Goal: Task Accomplishment & Management: Use online tool/utility

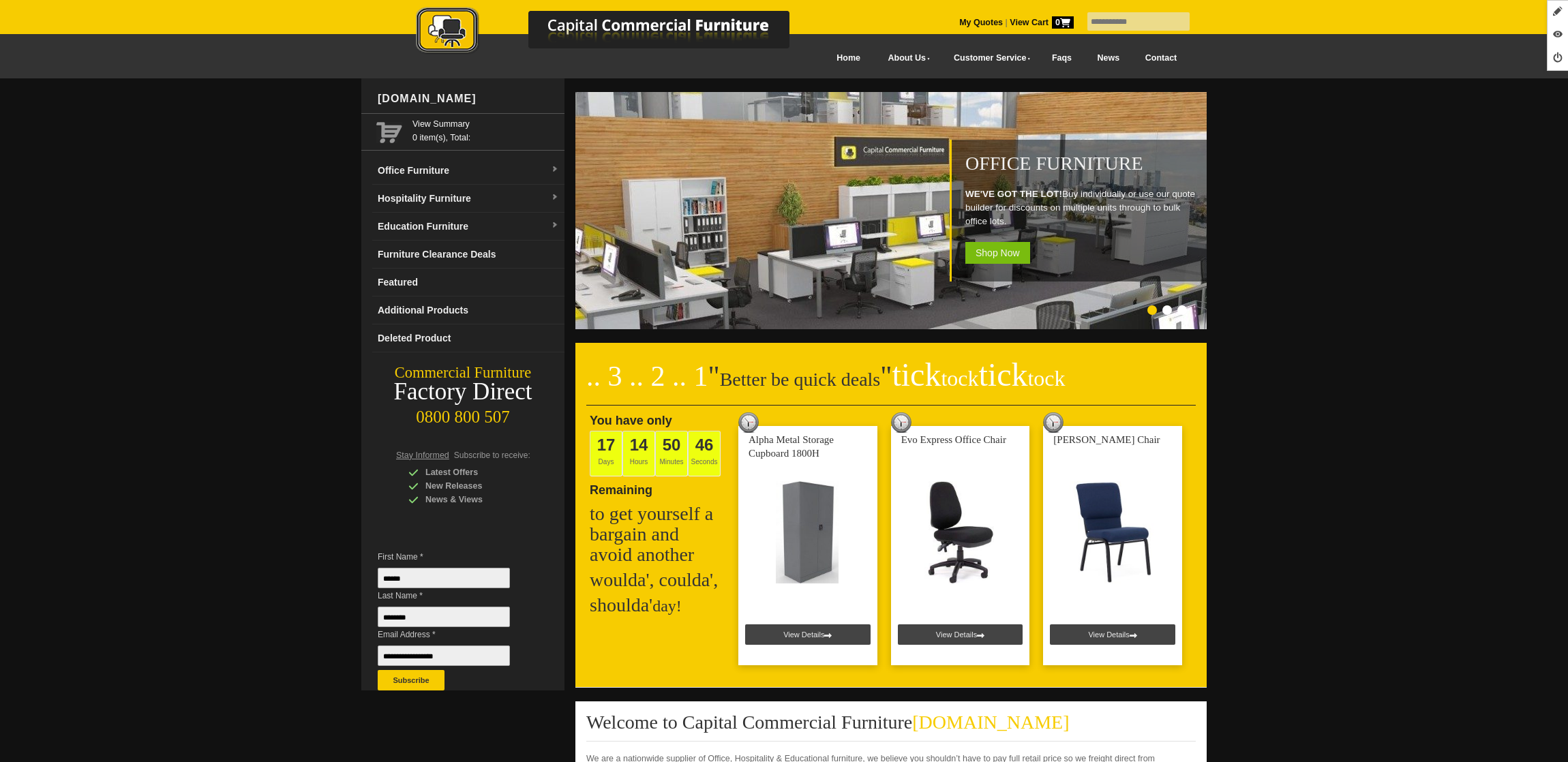
click at [969, 25] on link "My Quotes" at bounding box center [982, 23] width 44 height 9
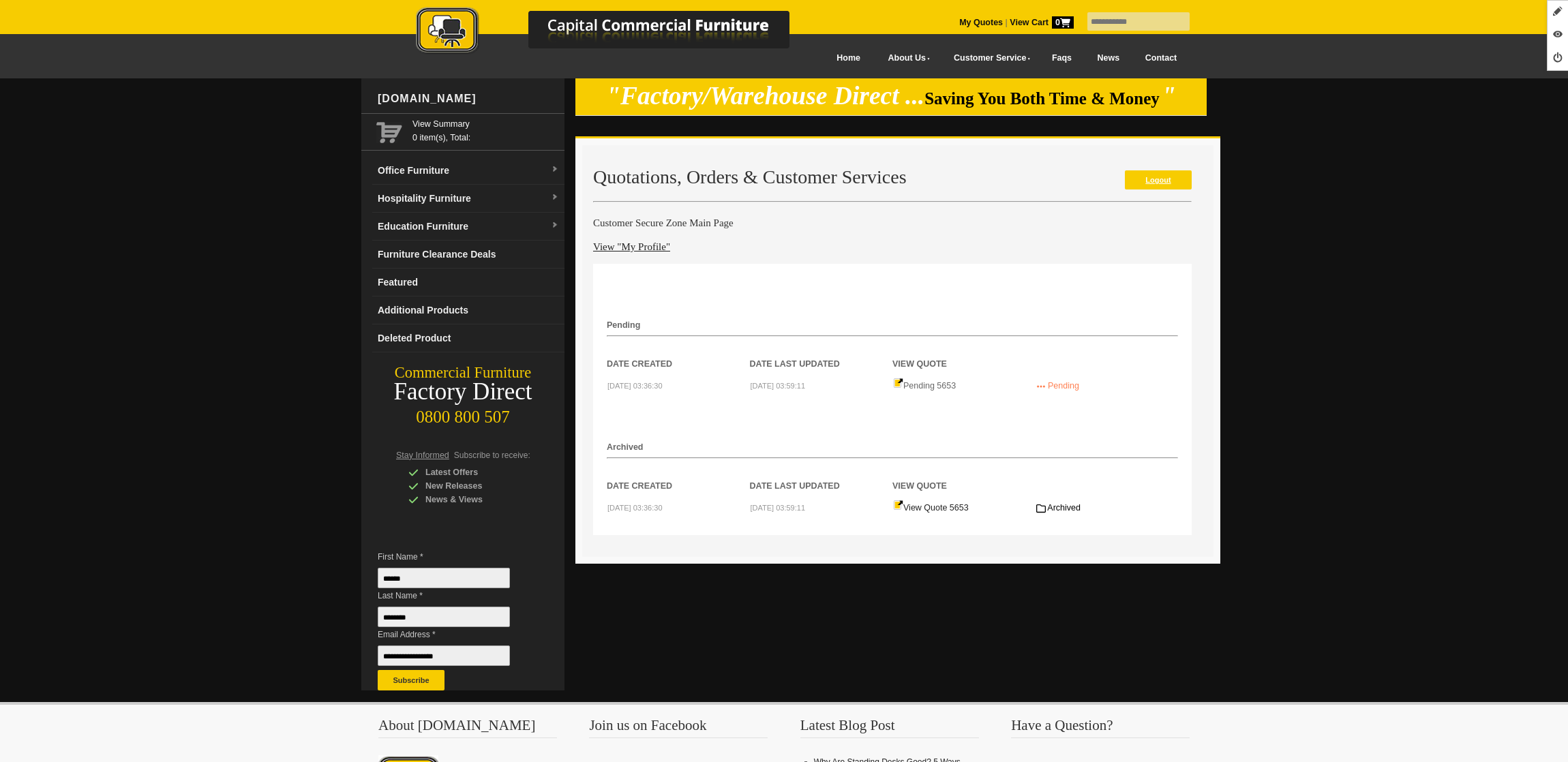
click at [1145, 179] on link "Logout" at bounding box center [1158, 180] width 67 height 19
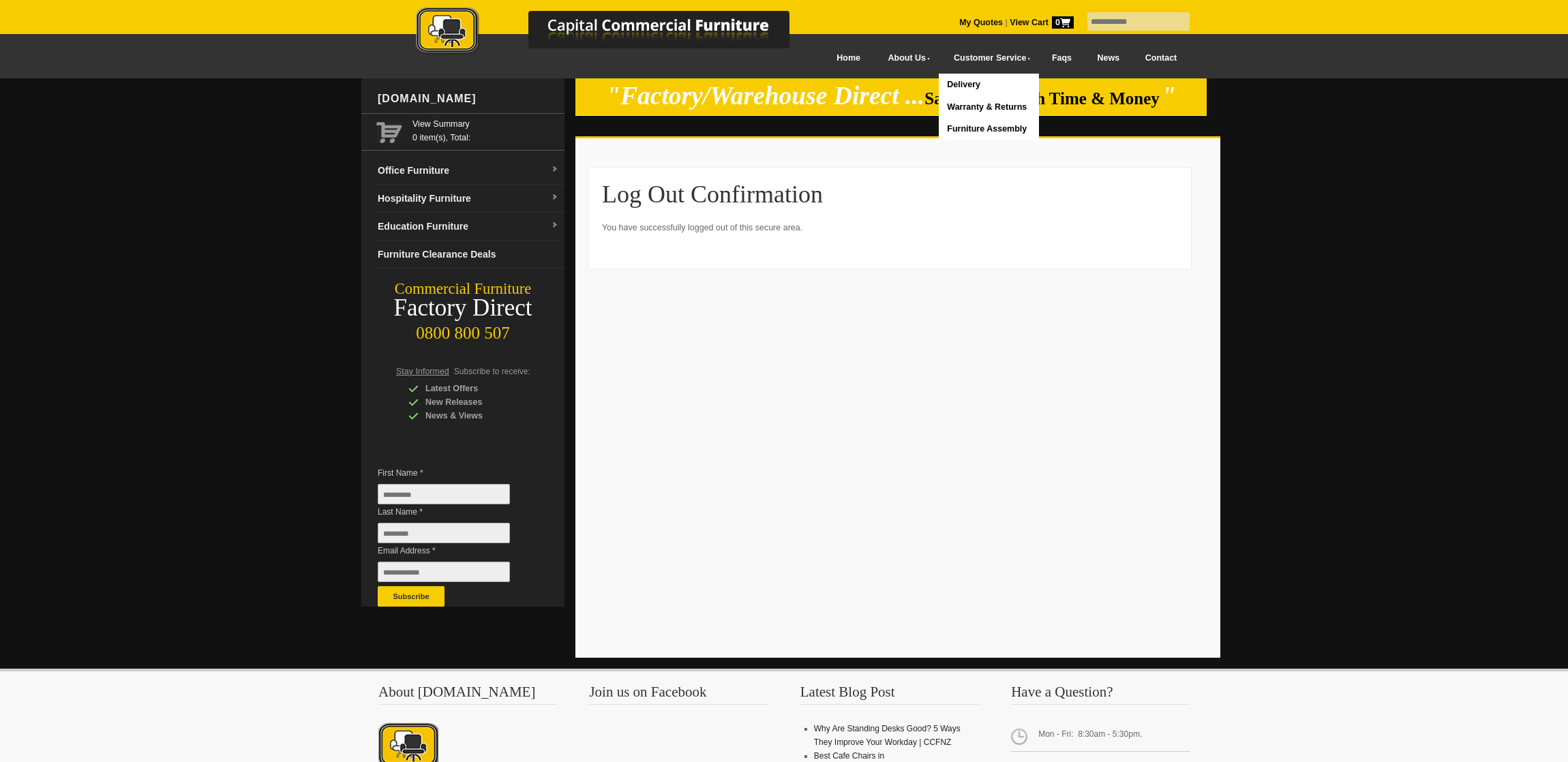
click at [977, 16] on div "My Quotes | View Cart 0" at bounding box center [1023, 14] width 128 height 29
click at [963, 22] on link "My Quotes" at bounding box center [982, 23] width 44 height 9
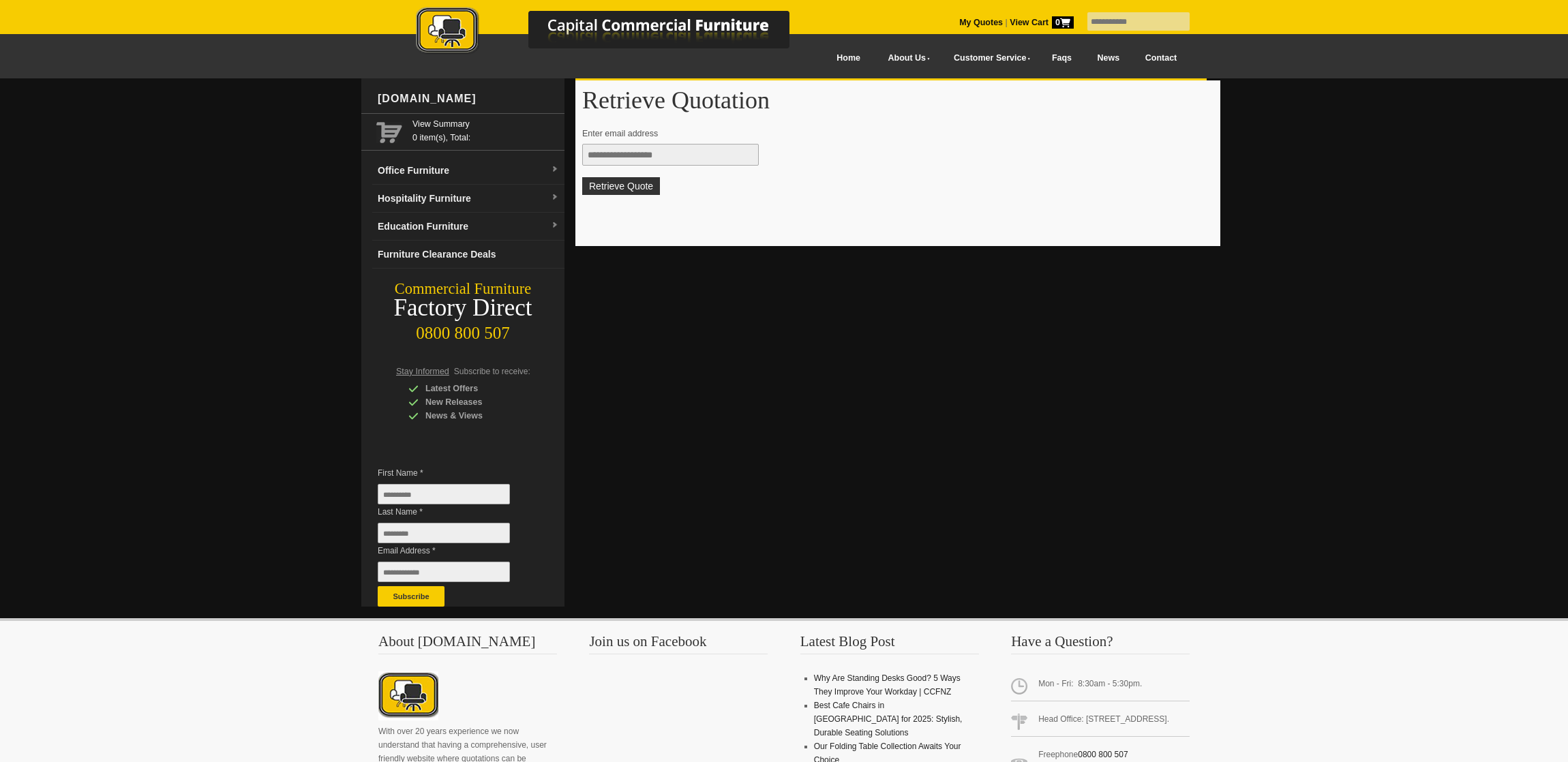
click at [640, 157] on input "text" at bounding box center [670, 155] width 177 height 22
type input "**********"
click at [637, 183] on button "Retrieve Quote" at bounding box center [621, 186] width 78 height 18
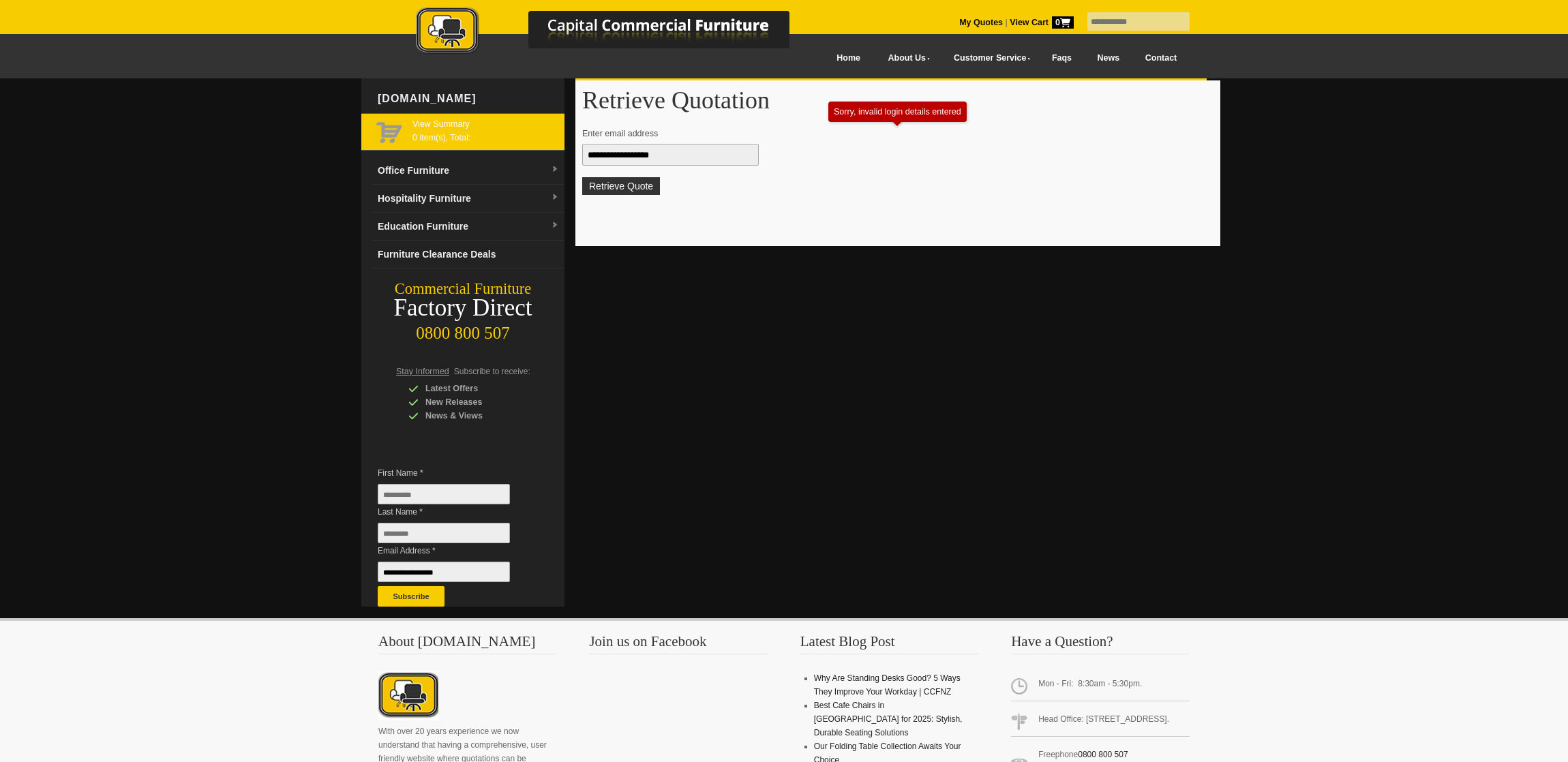
drag, startPoint x: 697, startPoint y: 160, endPoint x: 558, endPoint y: 140, distance: 140.4
click at [558, 140] on div "www.ccfnz.co.nz View Summary 0 item(s), Total: Office Furniture Boardroom Table…" at bounding box center [784, 343] width 846 height 529
paste input "**********"
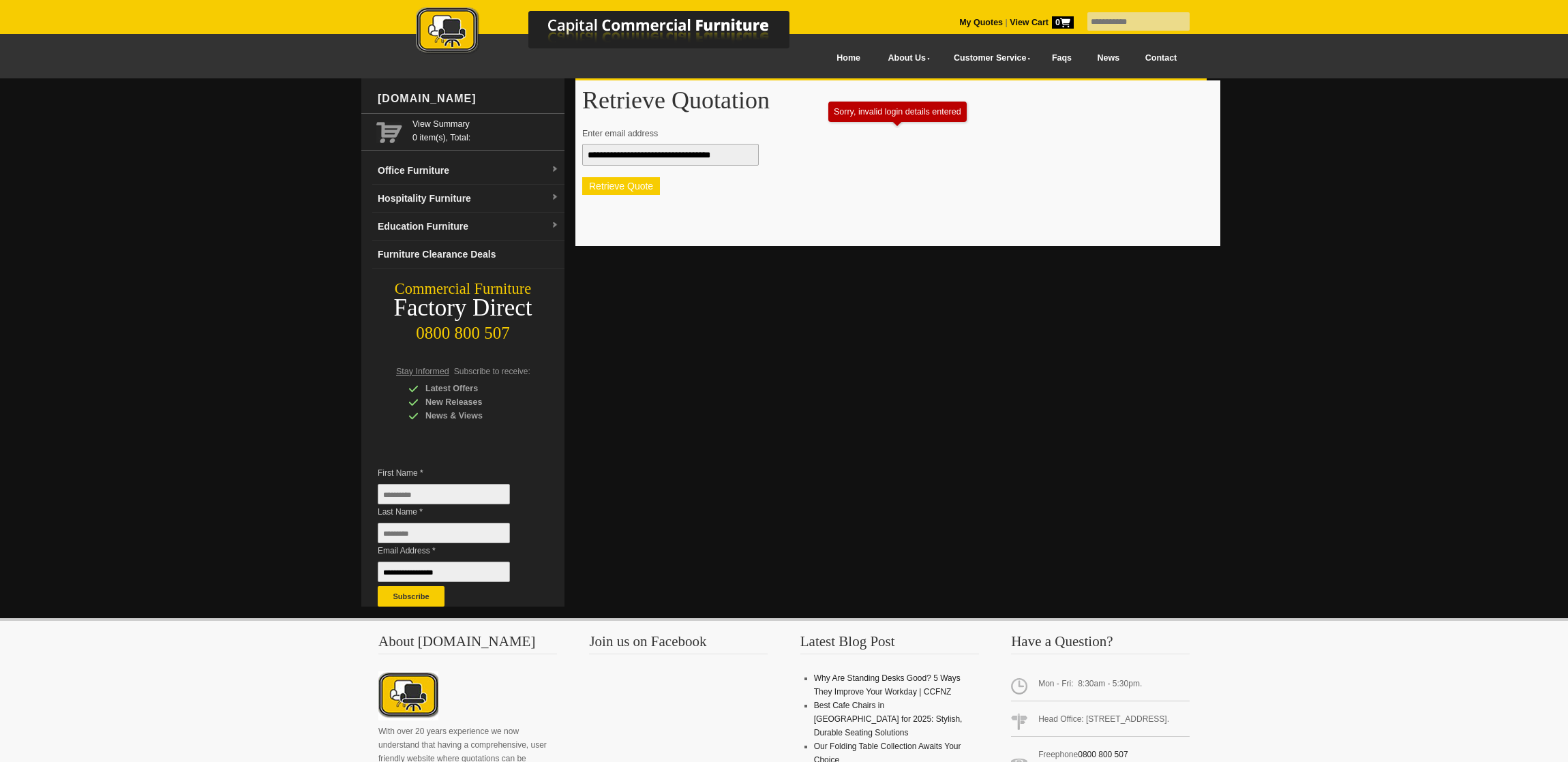
type input "**********"
click at [636, 195] on button "Retrieve Quote" at bounding box center [621, 186] width 78 height 18
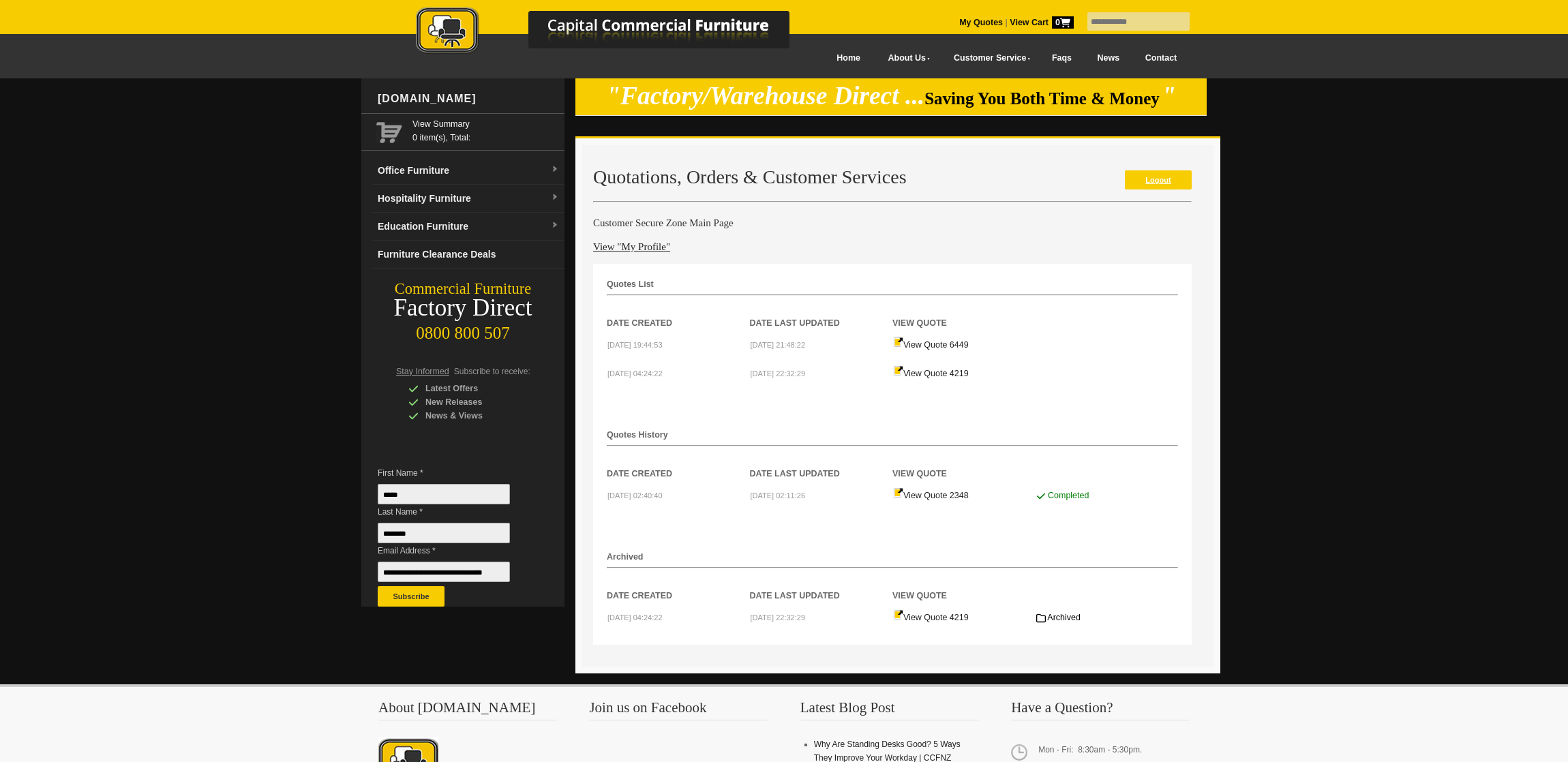
click at [1148, 178] on link "Logout" at bounding box center [1158, 180] width 67 height 19
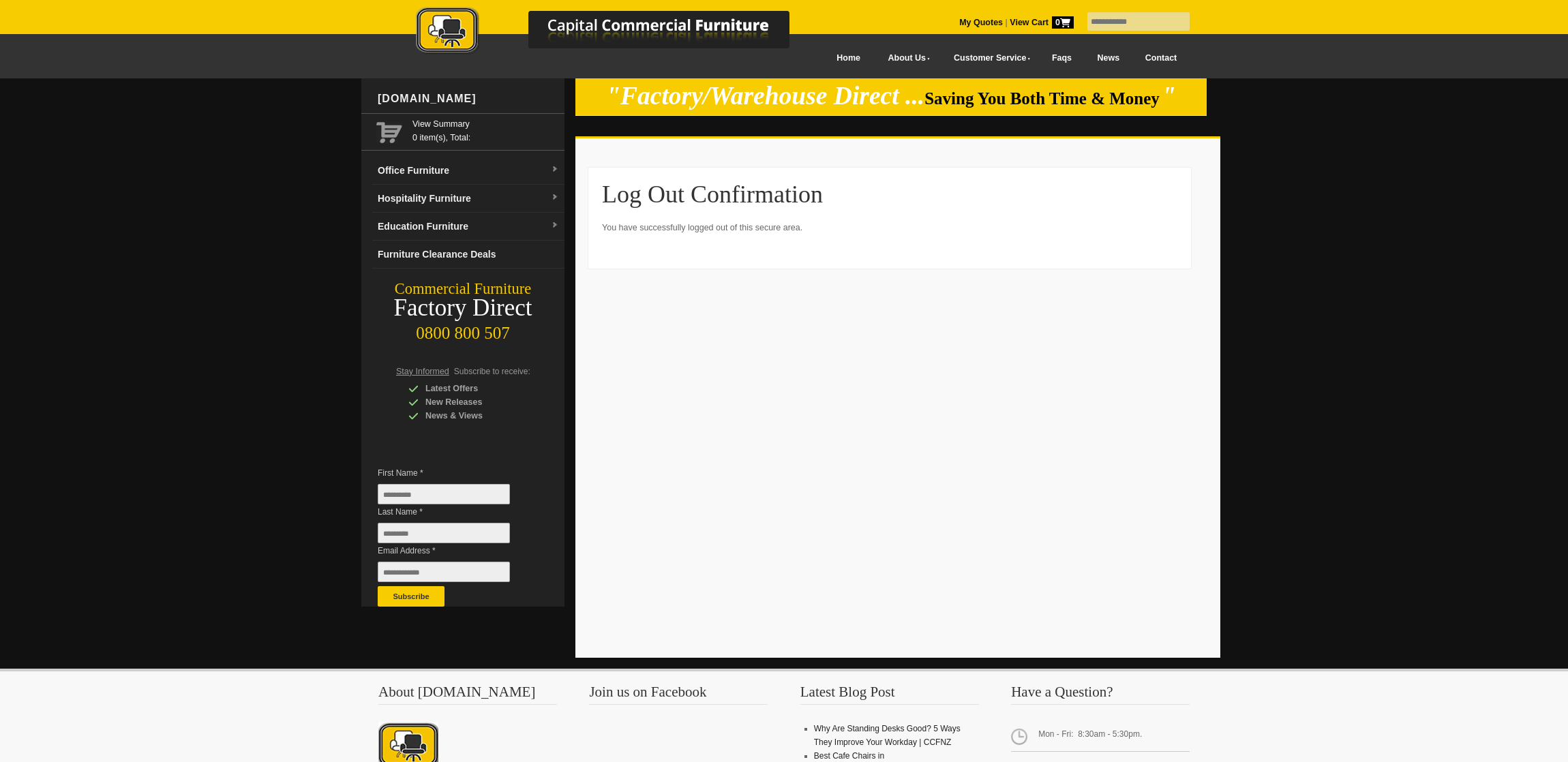
click at [466, 31] on img at bounding box center [616, 31] width 477 height 49
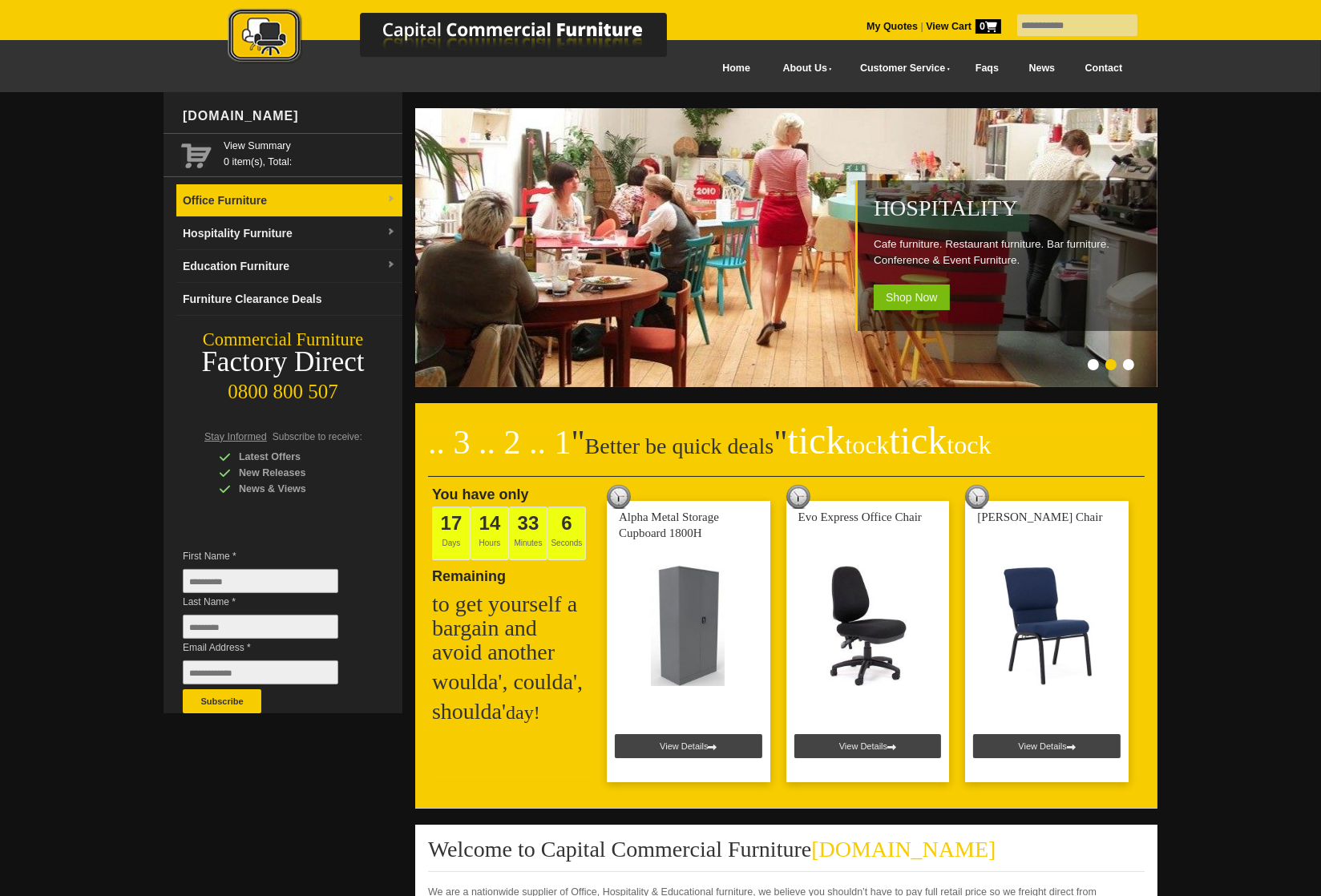
click at [287, 194] on link "Office Furniture" at bounding box center [289, 201] width 226 height 33
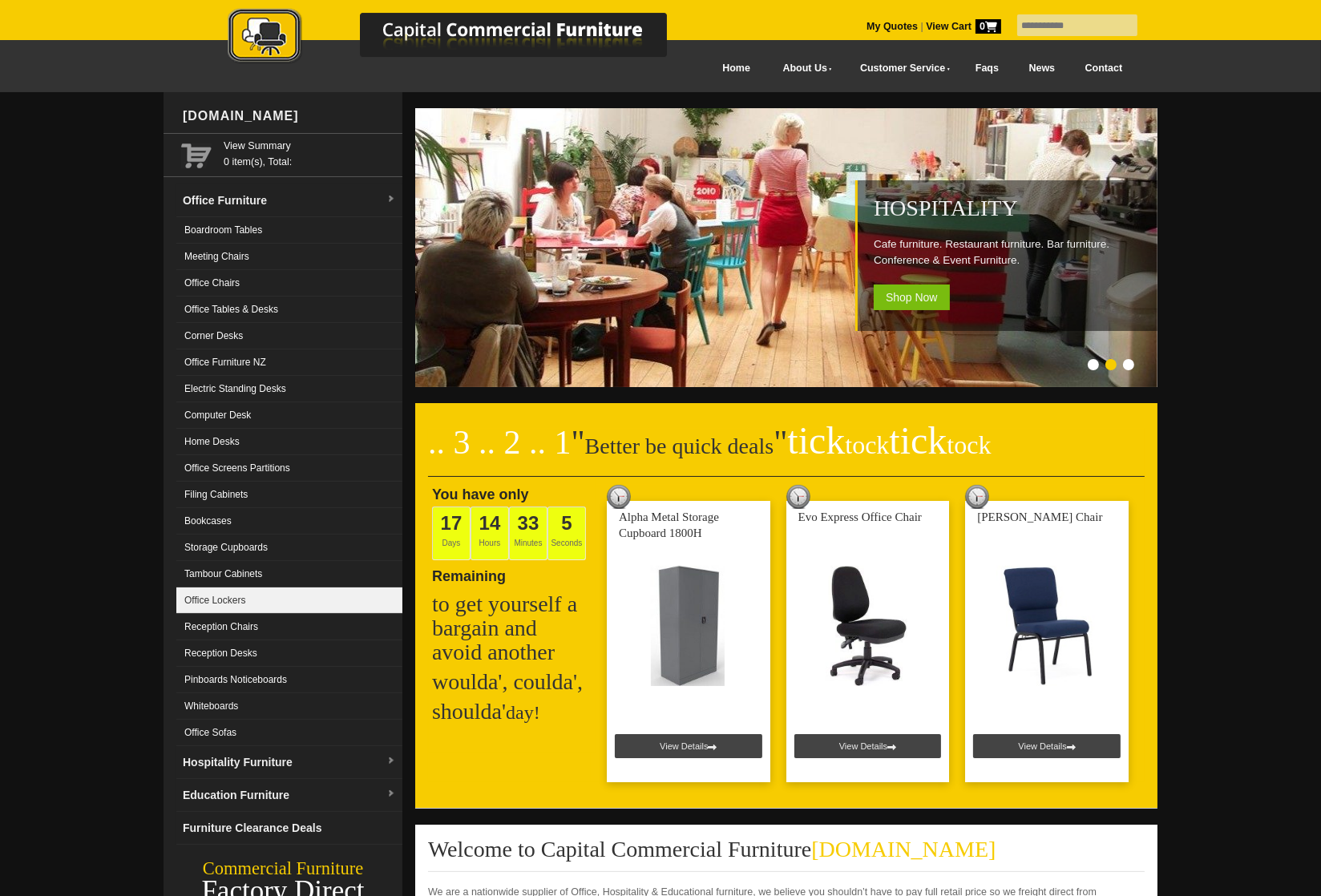
click at [246, 601] on link "Office Lockers" at bounding box center [289, 600] width 226 height 27
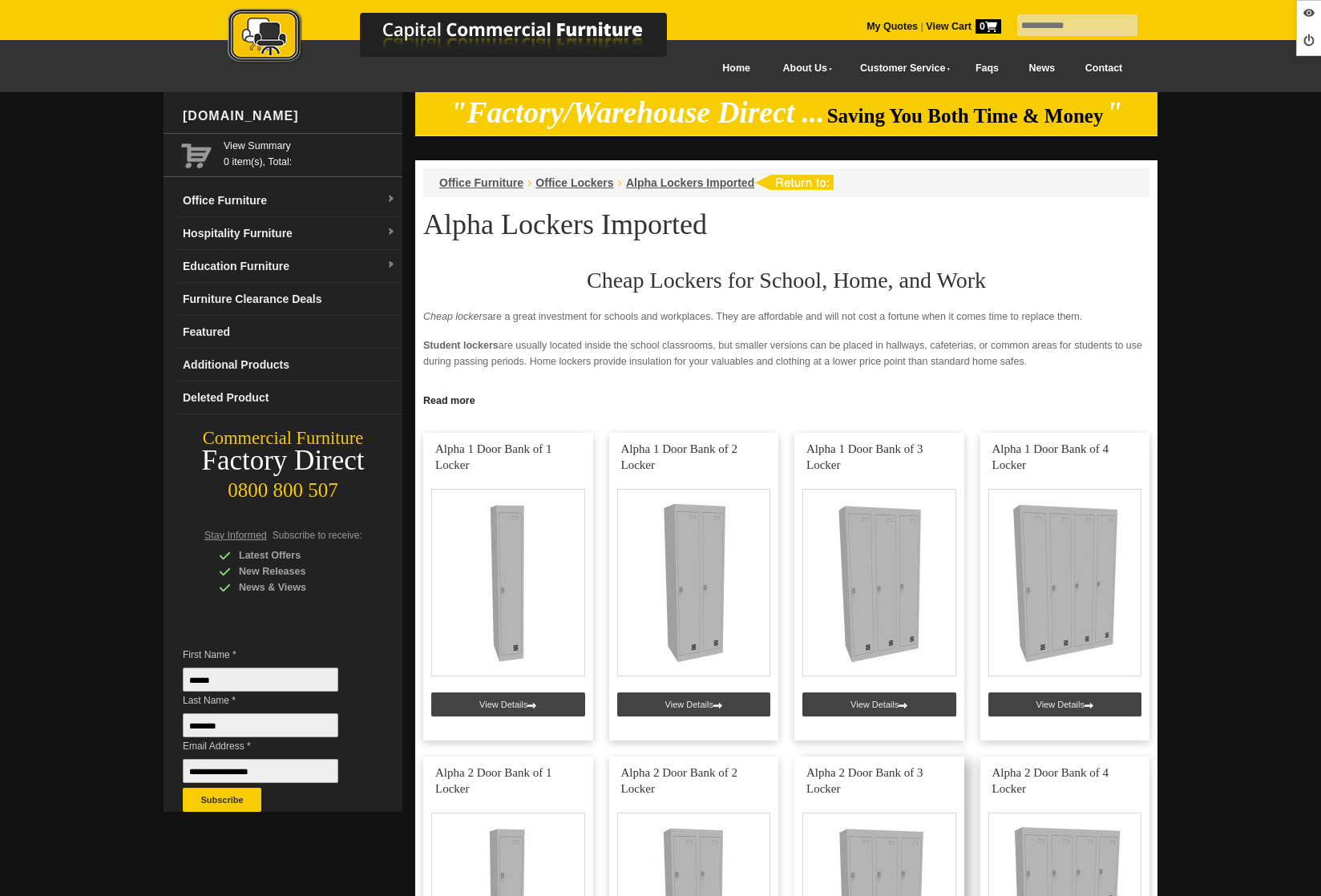
scroll to position [427, 0]
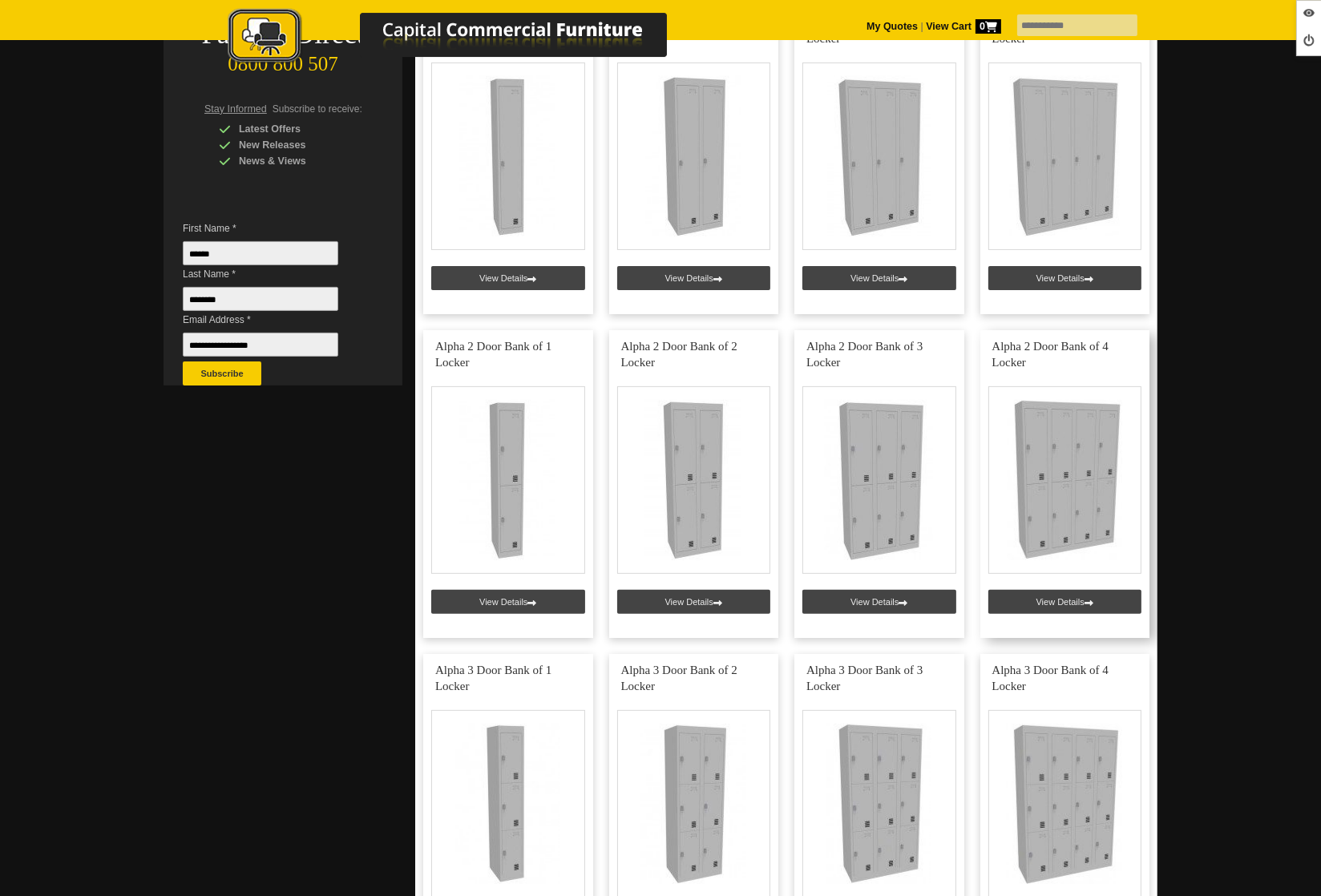
click at [1051, 601] on link at bounding box center [1065, 483] width 170 height 308
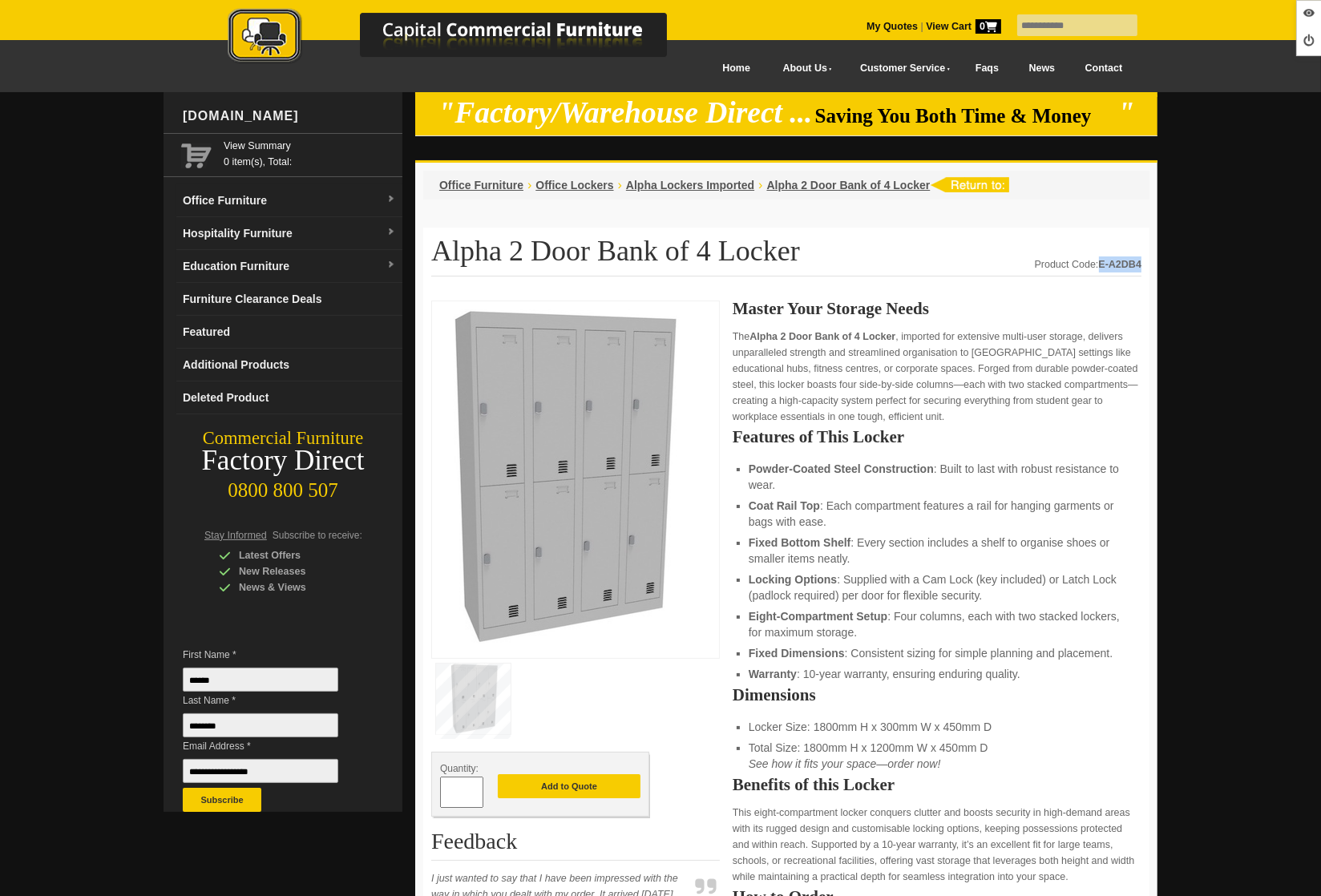
drag, startPoint x: 1098, startPoint y: 258, endPoint x: 1140, endPoint y: 261, distance: 42.1
click at [1140, 261] on strong "E-A2DB4" at bounding box center [1120, 264] width 43 height 11
copy strong "E-A2DB4"
